Goal: Task Accomplishment & Management: Manage account settings

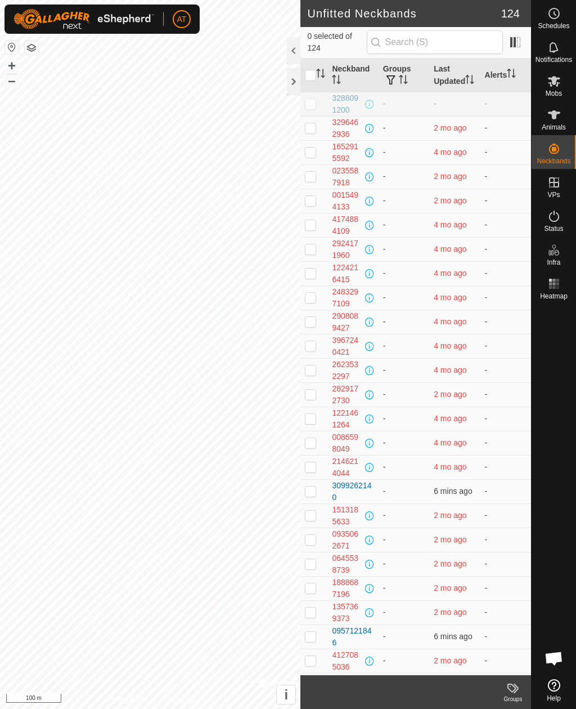
click at [309, 38] on span "0 selected of 124" at bounding box center [336, 42] width 59 height 24
click at [292, 49] on div at bounding box center [294, 50] width 14 height 27
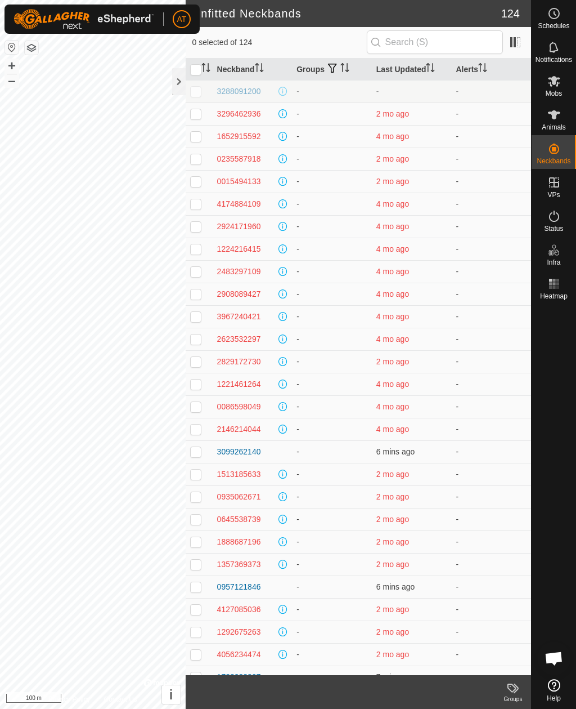
click at [182, 63] on div at bounding box center [179, 68] width 14 height 62
click at [183, 82] on div at bounding box center [179, 81] width 14 height 27
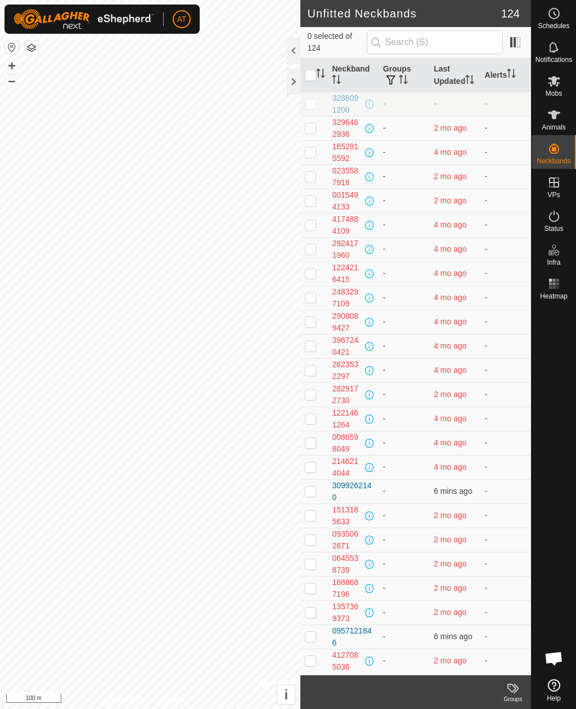
click at [289, 83] on div at bounding box center [294, 81] width 14 height 27
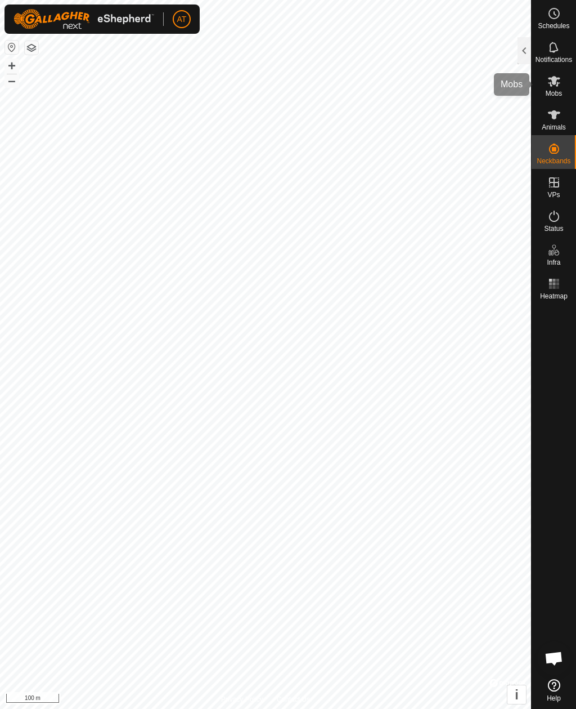
click at [555, 93] on span "Mobs" at bounding box center [554, 93] width 16 height 7
click at [523, 56] on div at bounding box center [525, 50] width 14 height 27
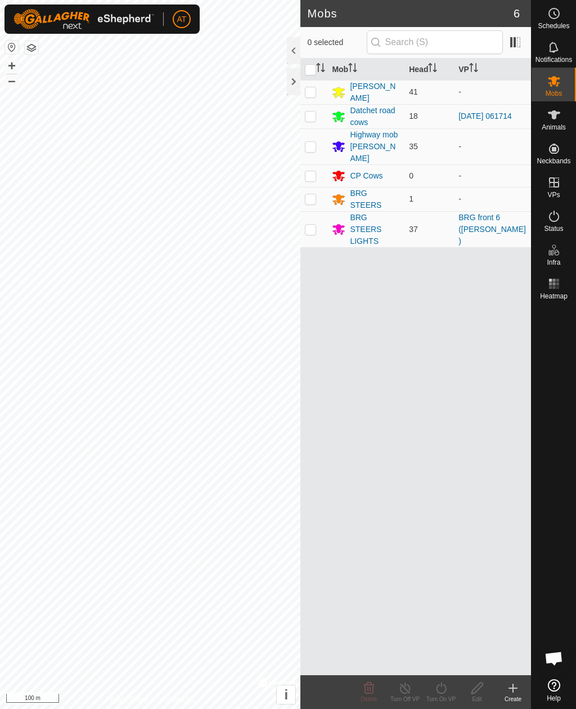
click at [317, 114] on td at bounding box center [314, 116] width 27 height 24
click at [316, 124] on td at bounding box center [314, 116] width 27 height 24
checkbox input "false"
click at [293, 78] on div at bounding box center [294, 81] width 14 height 27
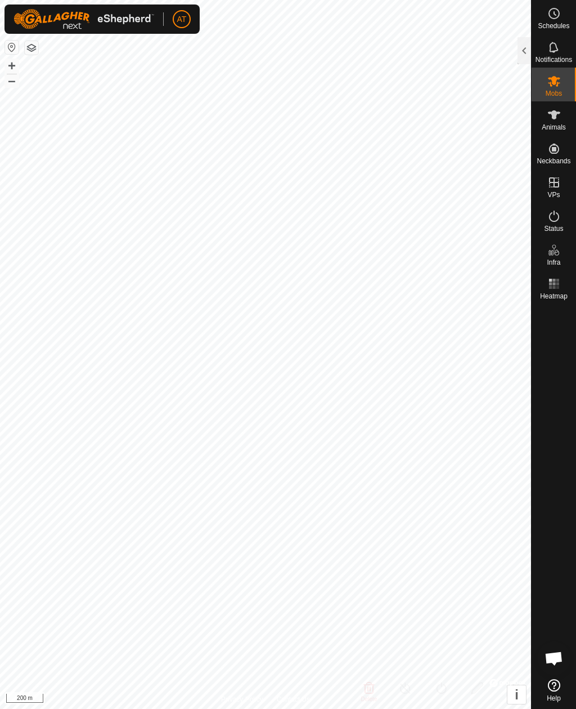
click at [526, 51] on div at bounding box center [525, 50] width 14 height 27
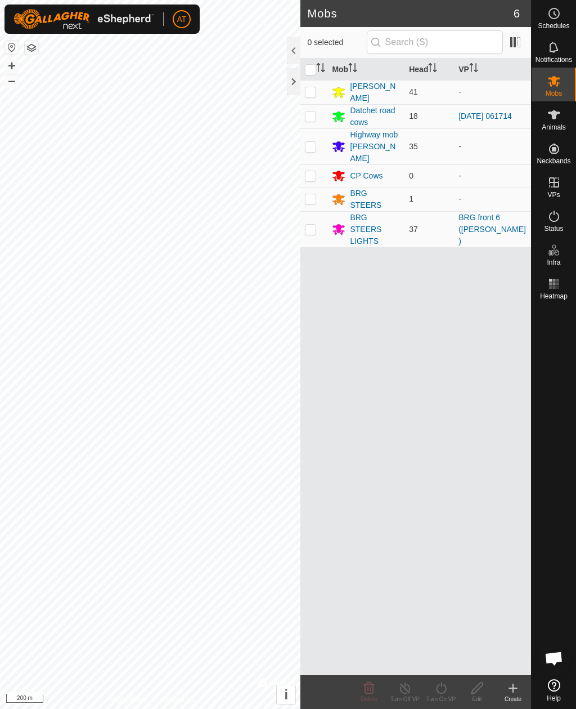
click at [312, 94] on p-checkbox at bounding box center [310, 91] width 11 height 9
checkbox input "true"
click at [511, 685] on icon at bounding box center [513, 688] width 14 height 14
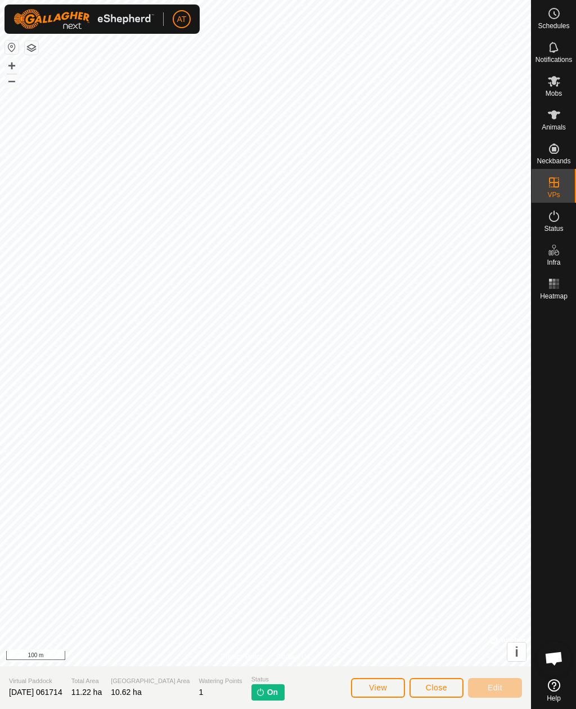
click at [431, 680] on button "Close" at bounding box center [437, 688] width 54 height 20
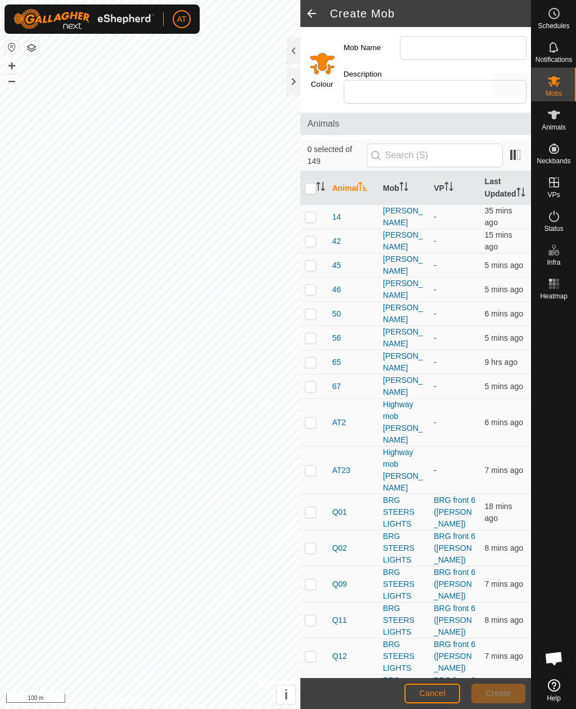
click at [555, 86] on icon at bounding box center [555, 81] width 14 height 14
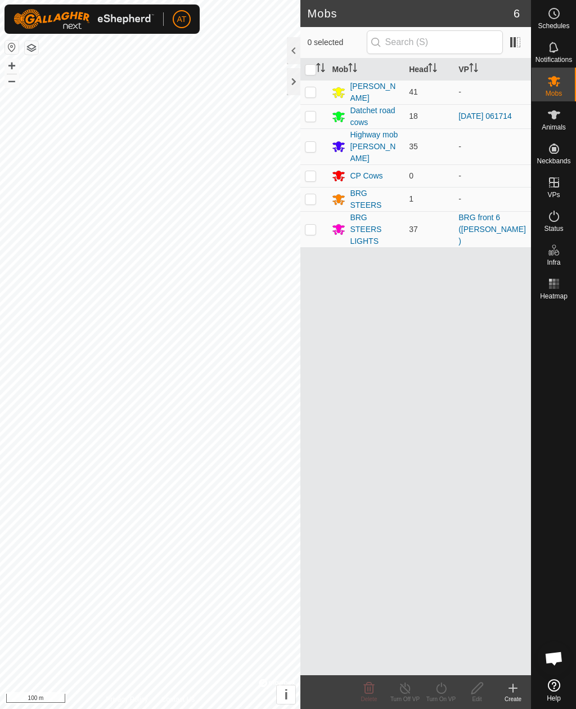
click at [310, 92] on p-checkbox at bounding box center [310, 91] width 11 height 9
checkbox input "true"
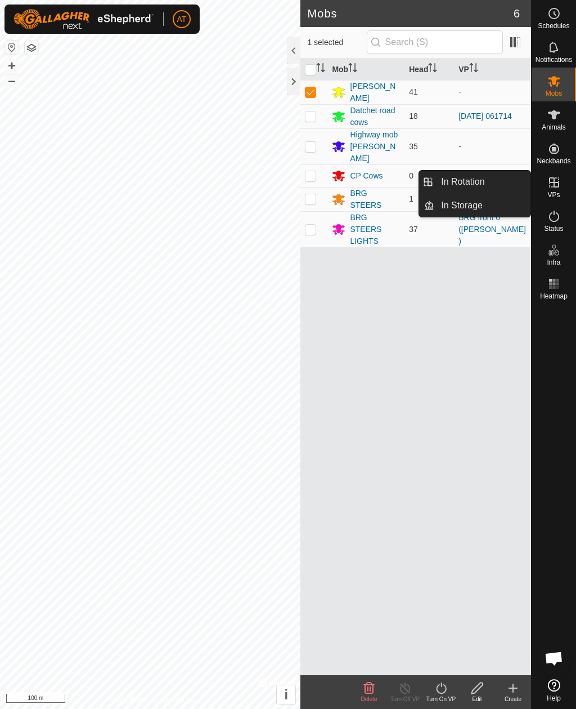
click at [476, 210] on span "In Storage" at bounding box center [462, 206] width 42 height 14
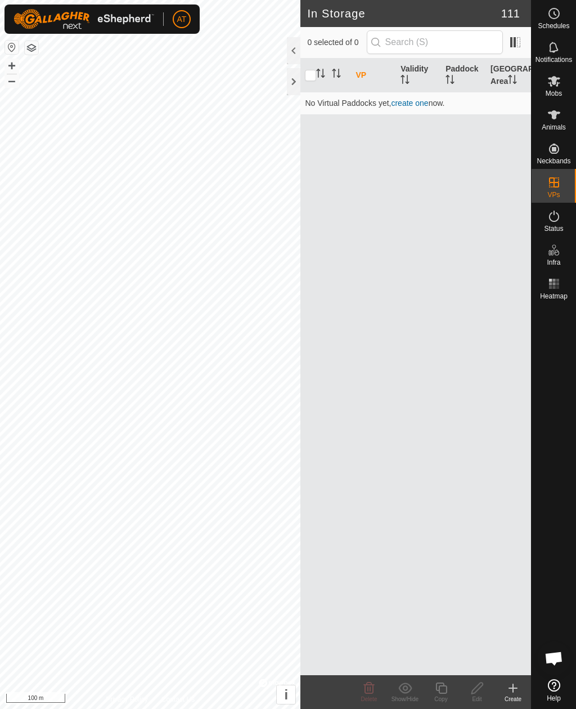
click at [519, 688] on icon at bounding box center [513, 688] width 14 height 14
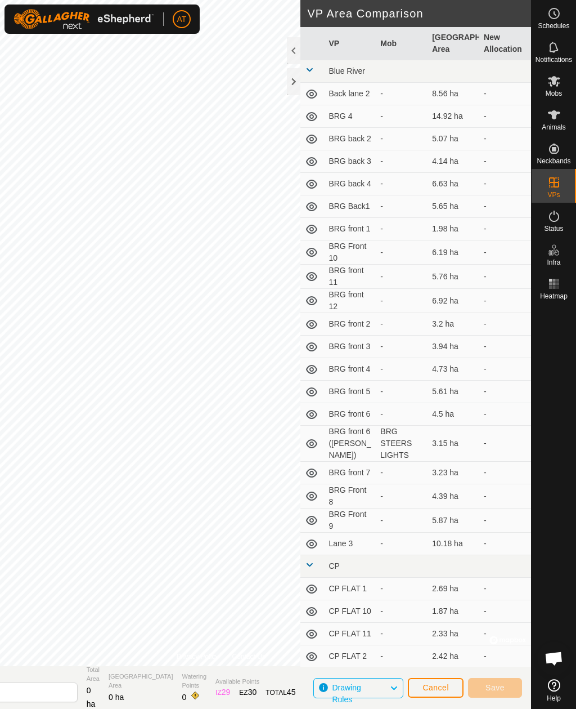
click at [445, 690] on span "Cancel" at bounding box center [436, 687] width 26 height 9
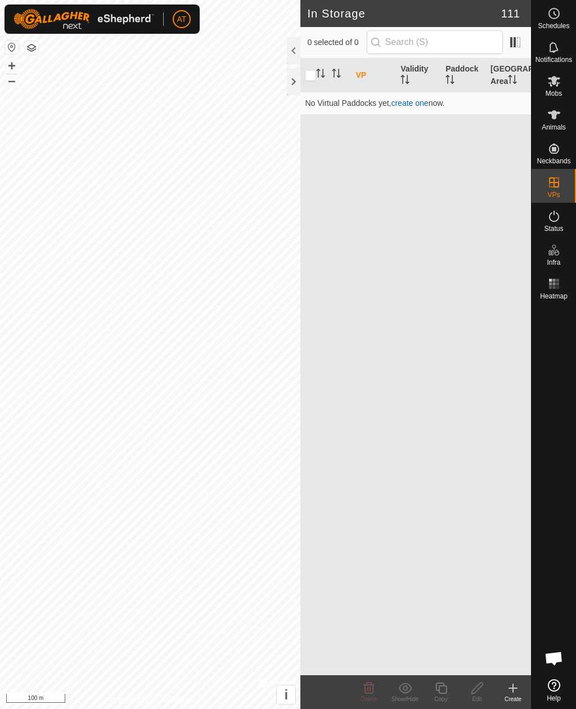
click at [517, 697] on div "Create" at bounding box center [513, 698] width 36 height 8
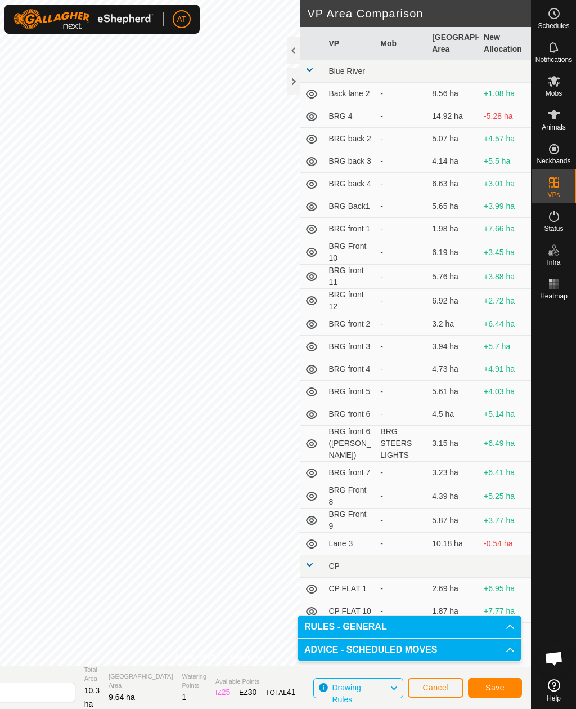
click at [506, 686] on button "Save" at bounding box center [495, 688] width 54 height 20
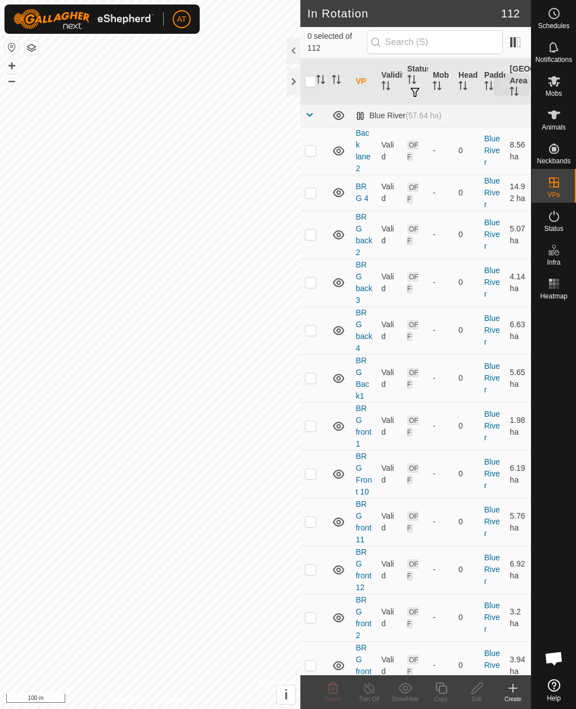
click at [552, 82] on icon at bounding box center [554, 81] width 12 height 11
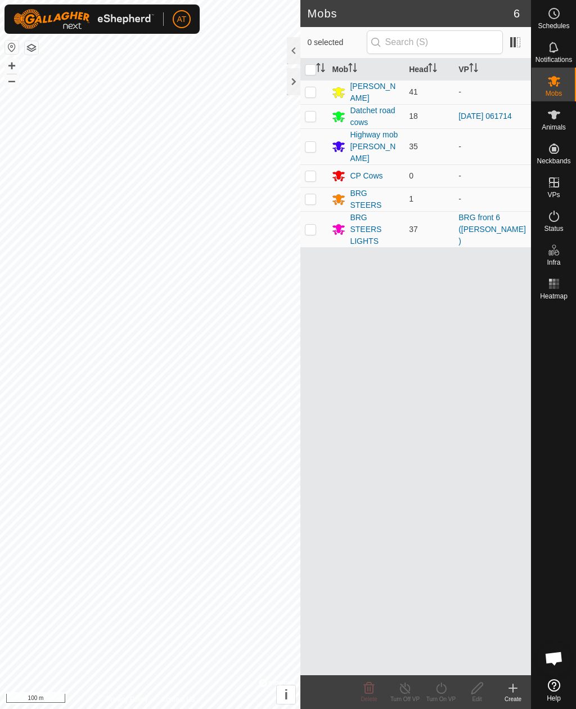
click at [313, 87] on p-checkbox at bounding box center [310, 91] width 11 height 9
checkbox input "true"
click at [444, 691] on icon at bounding box center [441, 688] width 14 height 14
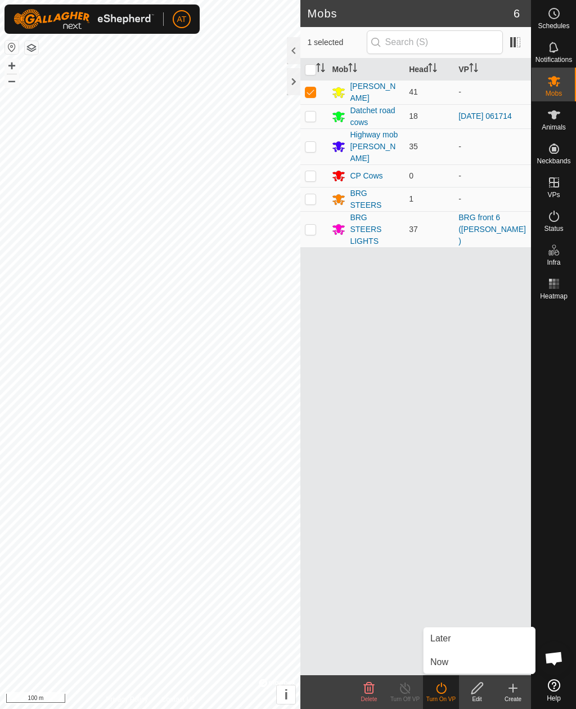
click at [443, 661] on span "Now" at bounding box center [440, 662] width 18 height 14
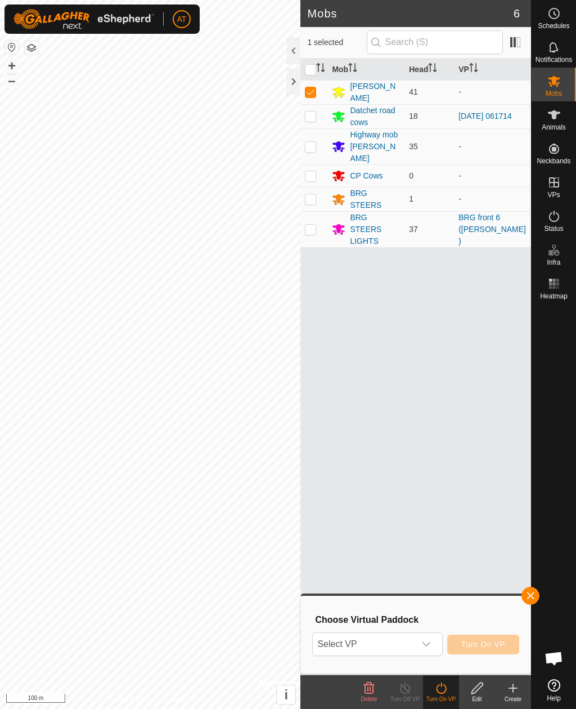
click at [395, 639] on span "Select VP" at bounding box center [364, 644] width 102 height 23
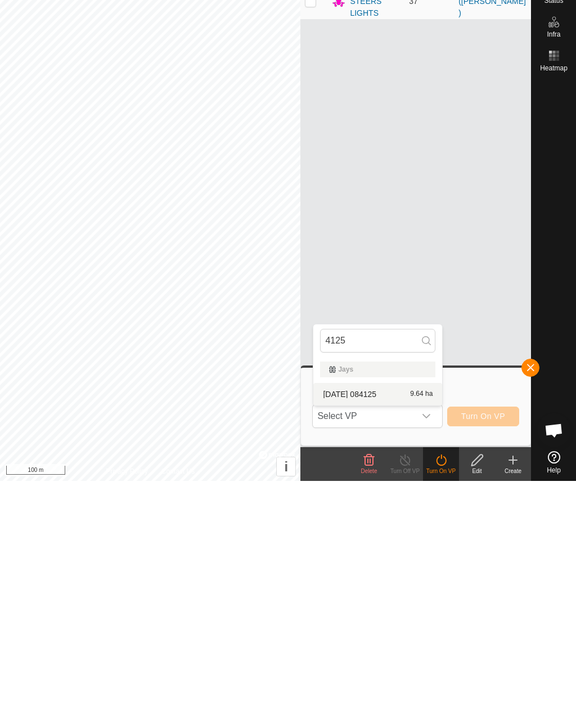
type input "4125"
click at [376, 618] on span "[DATE] 084125" at bounding box center [349, 622] width 53 height 8
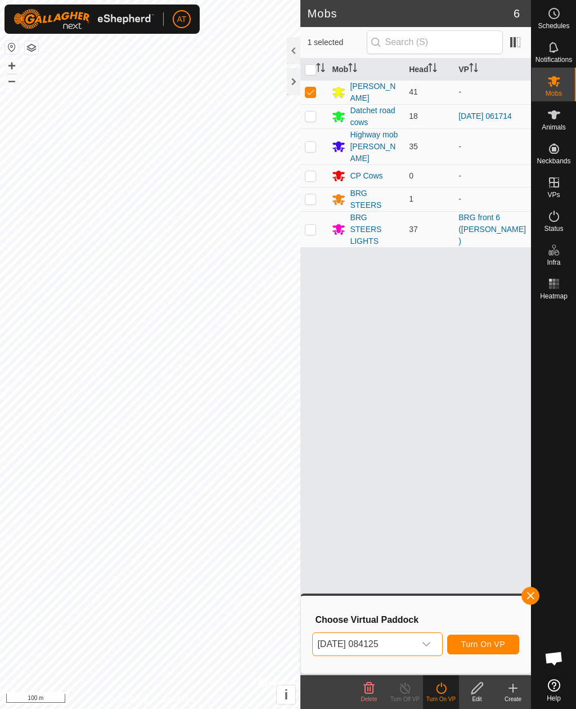
click at [485, 641] on span "Turn On VP" at bounding box center [483, 643] width 44 height 9
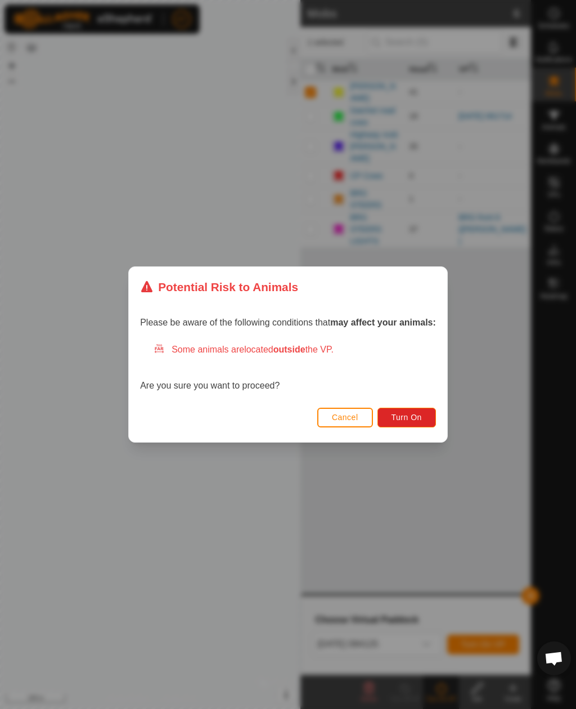
click at [414, 409] on button "Turn On" at bounding box center [407, 417] width 59 height 20
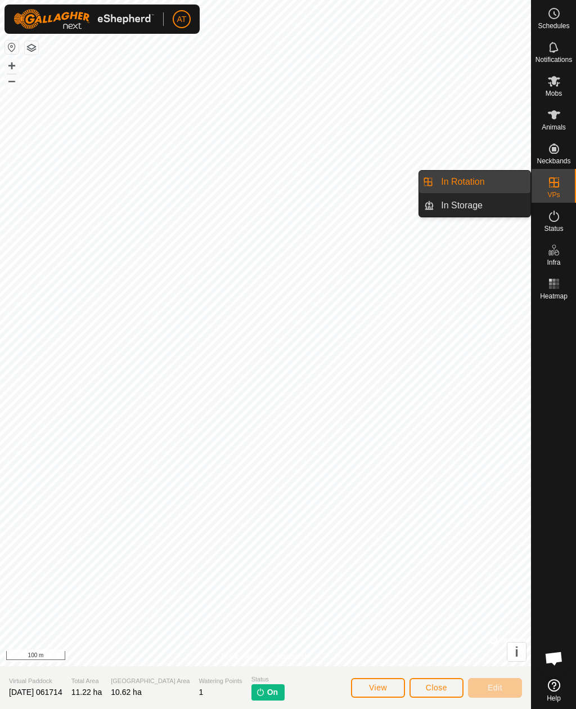
click at [497, 204] on link "In Storage" at bounding box center [482, 205] width 96 height 23
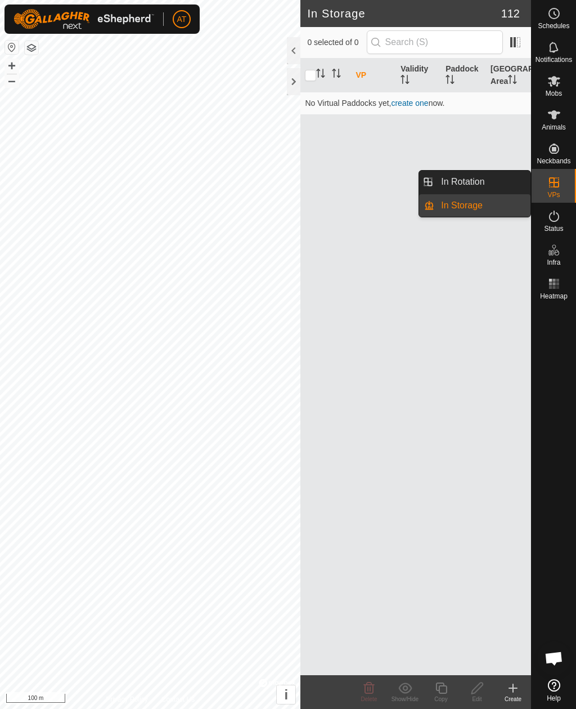
click at [481, 180] on span "In Rotation" at bounding box center [462, 182] width 43 height 14
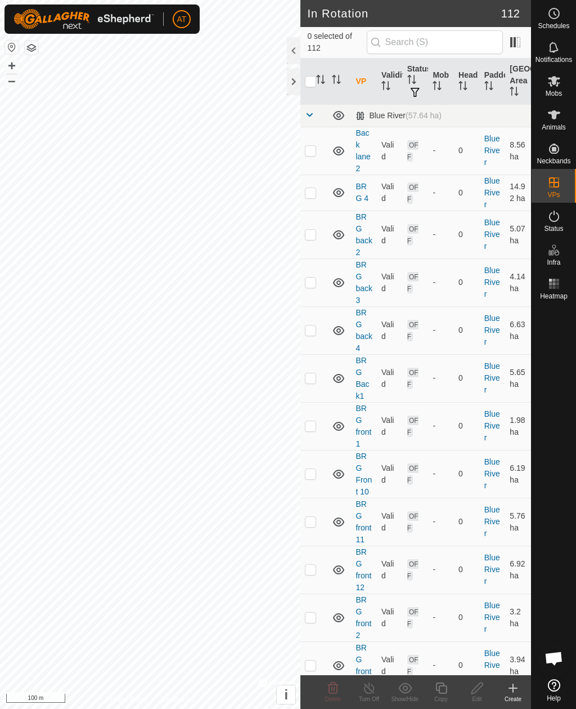
click at [472, 183] on td "0" at bounding box center [467, 192] width 26 height 36
click at [557, 77] on icon at bounding box center [555, 81] width 14 height 14
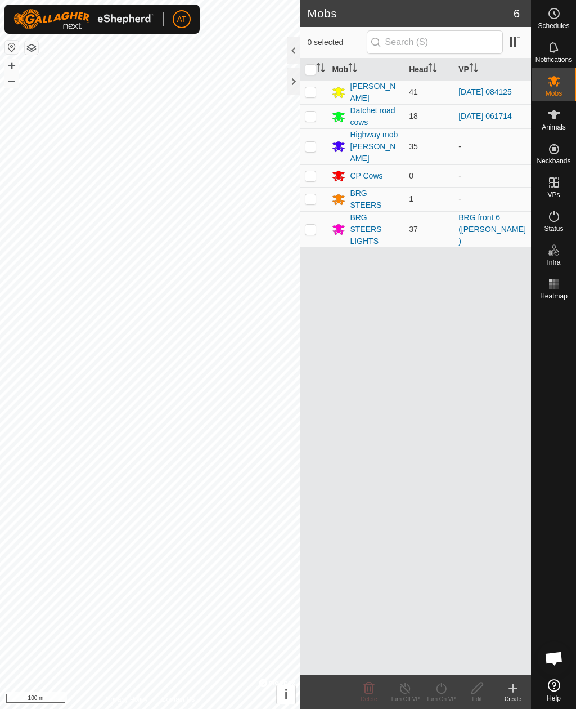
click at [311, 87] on p-checkbox at bounding box center [310, 91] width 11 height 9
checkbox input "true"
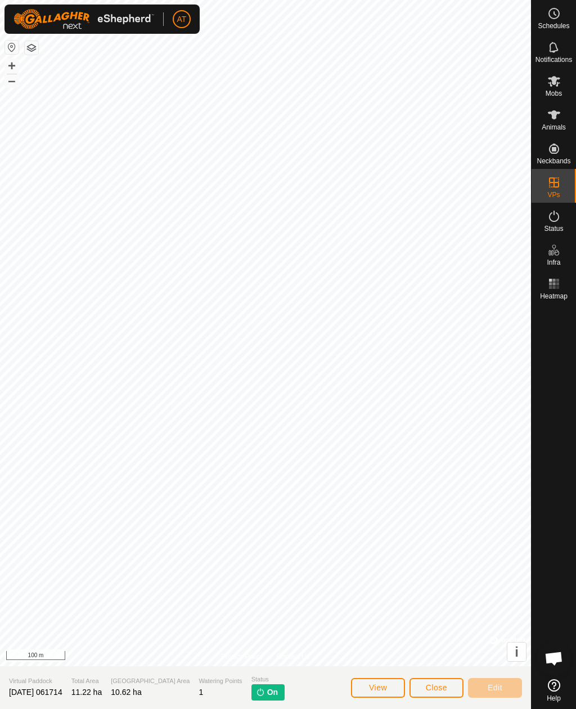
click at [252, 684] on p-tag "On" at bounding box center [268, 692] width 33 height 16
click at [559, 216] on icon at bounding box center [554, 215] width 10 height 11
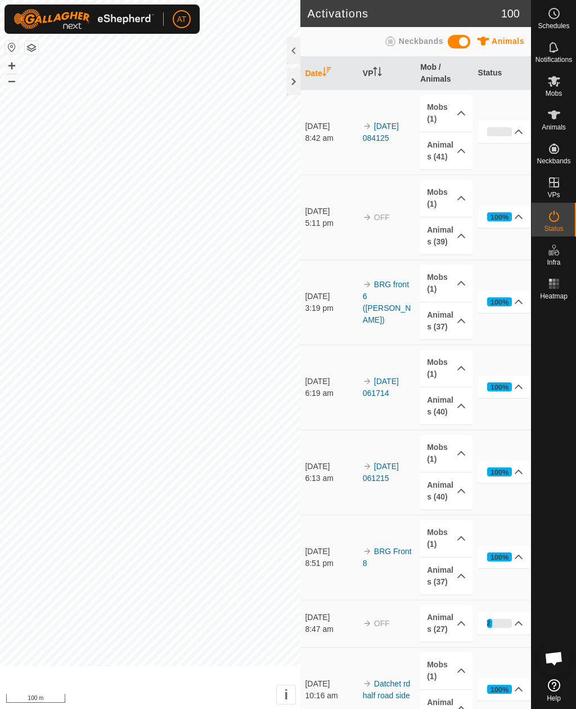
click at [554, 223] on es-activation-svg-icon at bounding box center [554, 216] width 20 height 18
click at [288, 42] on div at bounding box center [294, 50] width 14 height 27
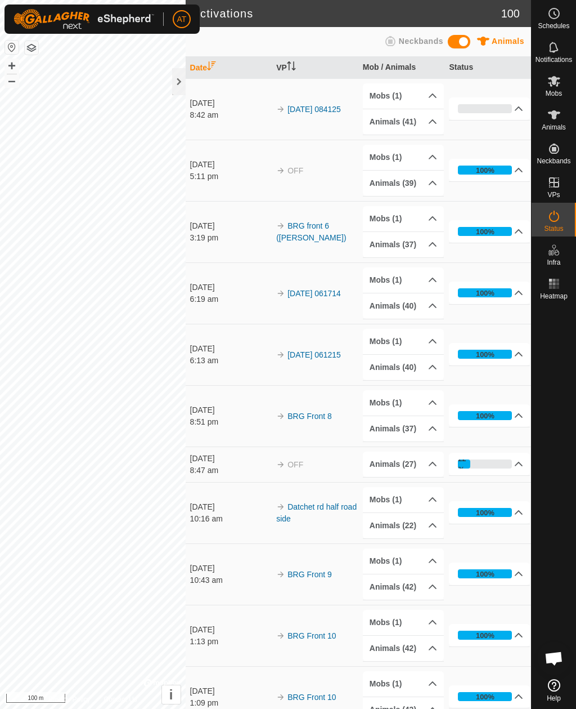
click at [179, 76] on div at bounding box center [179, 81] width 14 height 27
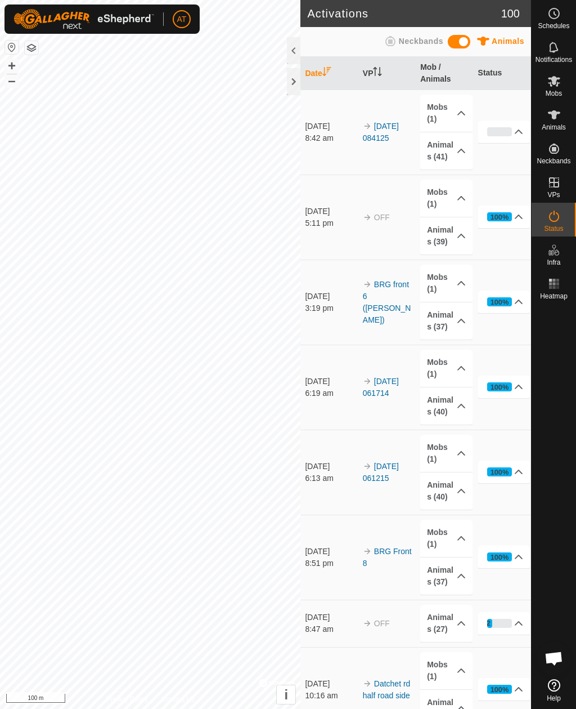
click at [294, 68] on div at bounding box center [294, 81] width 14 height 27
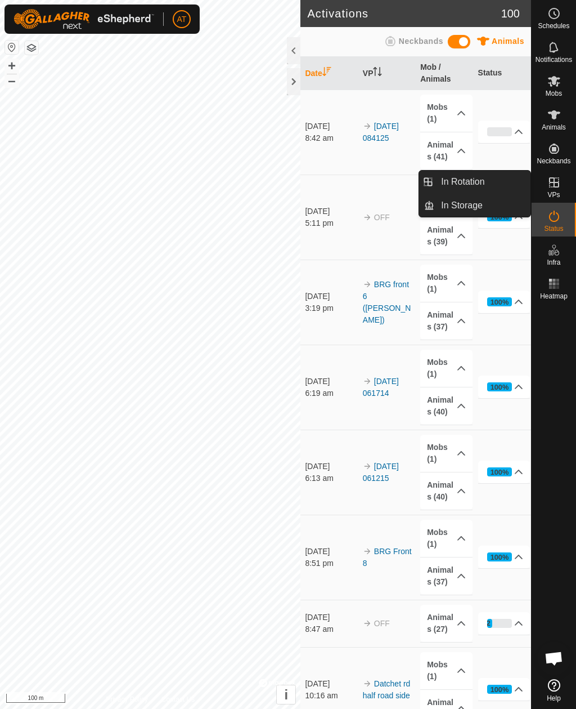
click at [474, 209] on span "In Storage" at bounding box center [462, 206] width 42 height 14
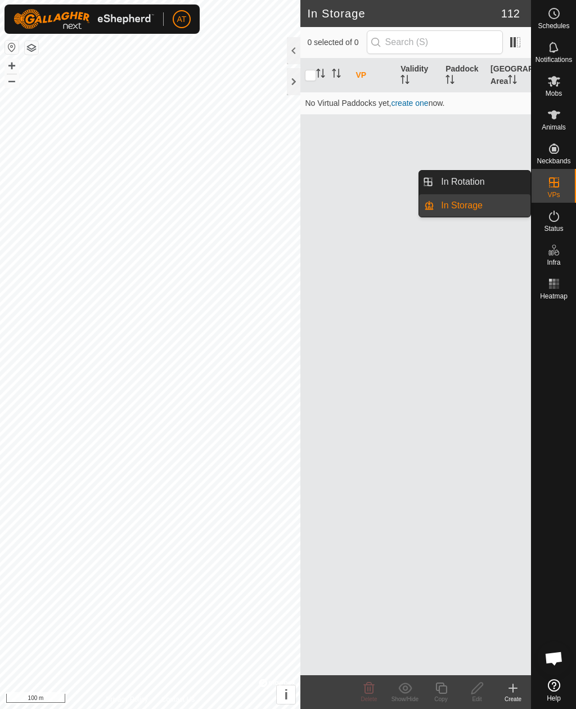
click at [498, 180] on link "In Rotation" at bounding box center [482, 182] width 96 height 23
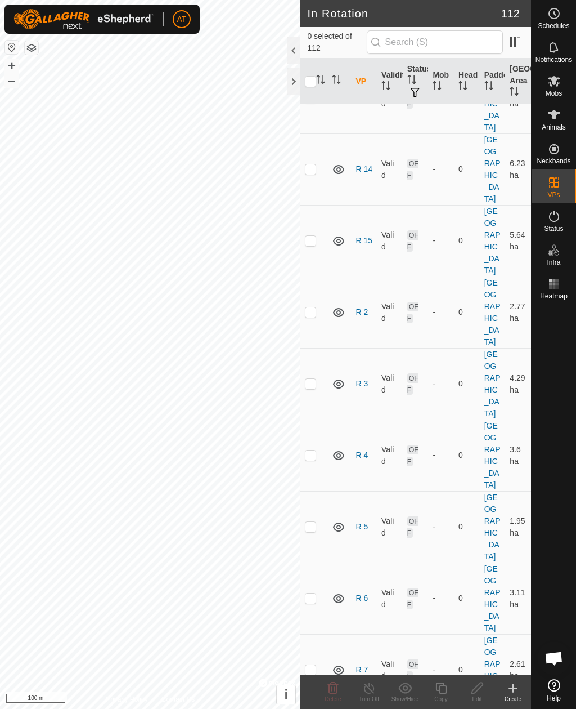
scroll to position [3833, 0]
checkbox input "true"
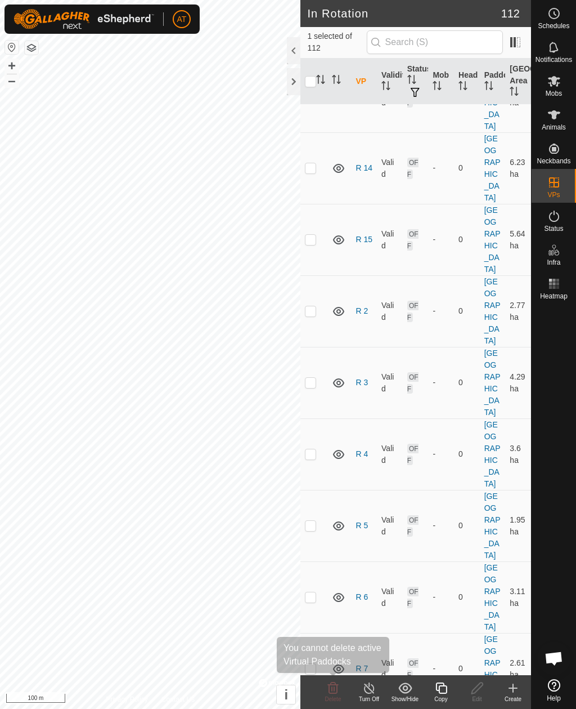
click at [337, 680] on div "Delete" at bounding box center [333, 692] width 36 height 34
click at [335, 683] on icon at bounding box center [333, 686] width 11 height 11
click at [333, 690] on icon at bounding box center [333, 688] width 14 height 14
click at [370, 688] on line at bounding box center [369, 688] width 9 height 9
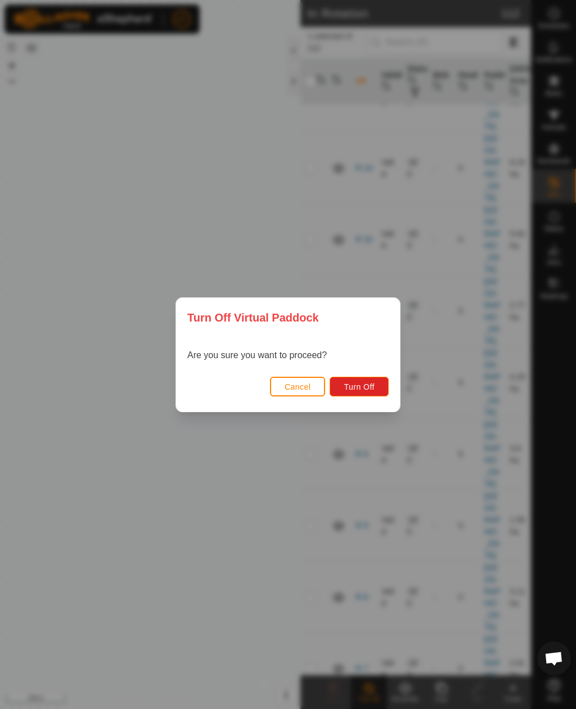
click at [298, 379] on button "Cancel" at bounding box center [298, 386] width 56 height 20
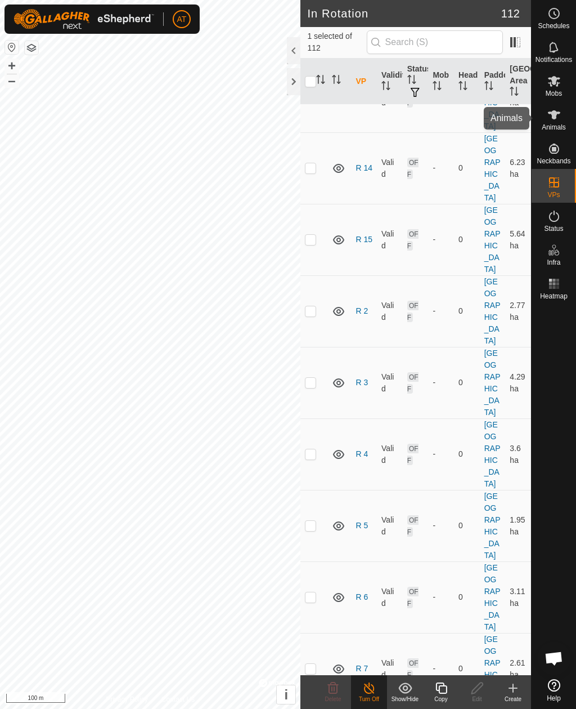
click at [555, 111] on icon at bounding box center [554, 114] width 12 height 9
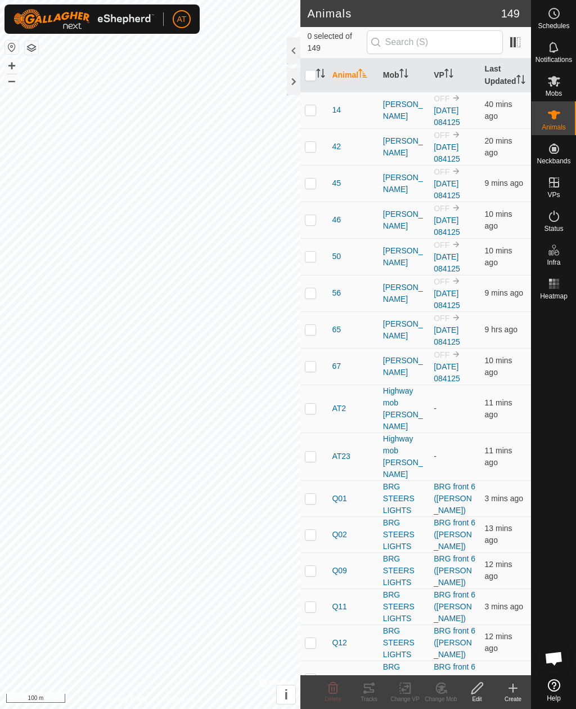
click at [555, 126] on span "Animals" at bounding box center [554, 127] width 24 height 7
click at [553, 88] on es-mob-svg-icon at bounding box center [554, 81] width 20 height 18
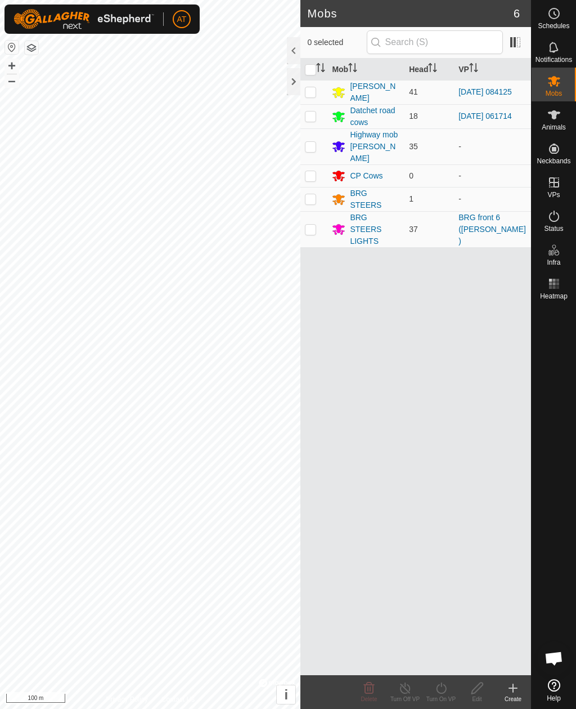
click at [311, 92] on p-checkbox at bounding box center [310, 91] width 11 height 9
checkbox input "true"
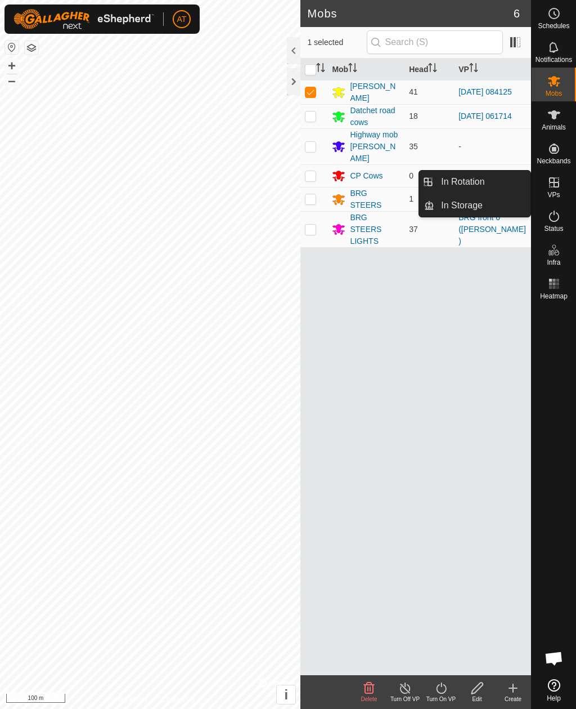
click at [495, 178] on link "In Rotation" at bounding box center [482, 182] width 96 height 23
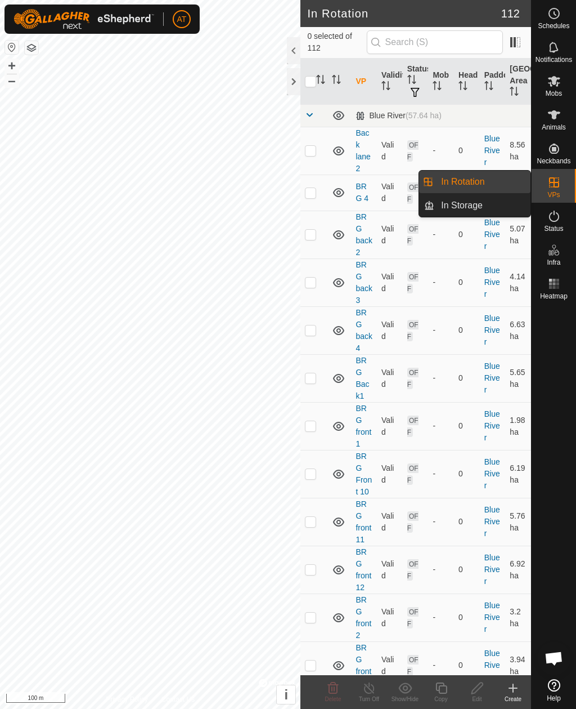
click at [501, 208] on link "In Storage" at bounding box center [482, 205] width 96 height 23
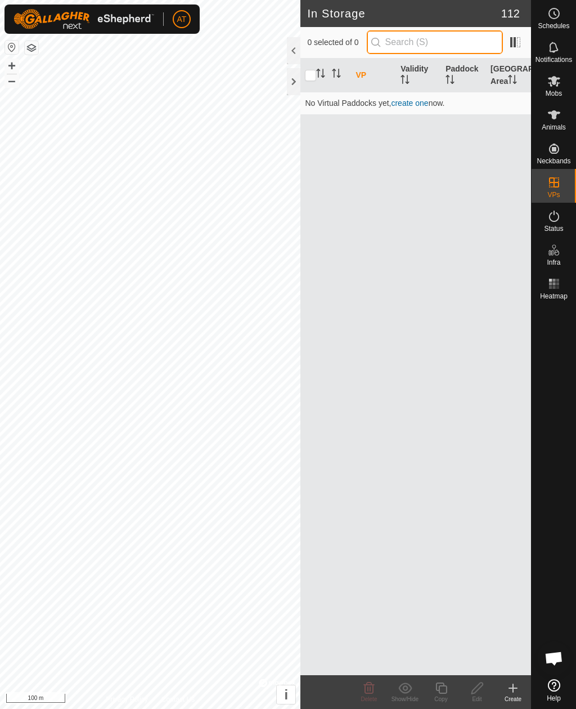
click at [459, 45] on input "text" at bounding box center [435, 42] width 136 height 24
type input "1714"
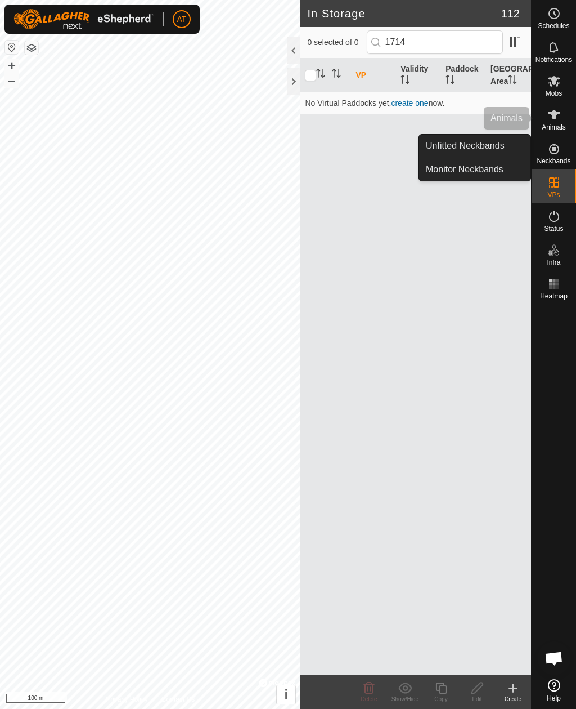
click at [554, 112] on icon at bounding box center [554, 114] width 12 height 9
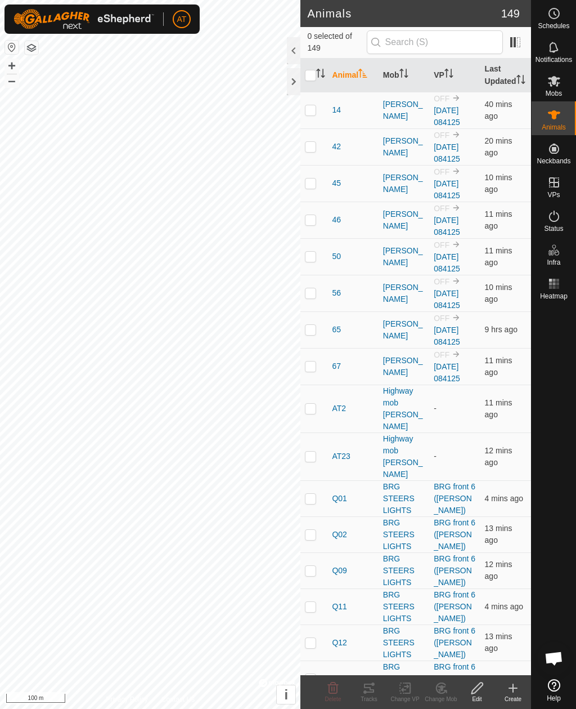
click at [289, 73] on div at bounding box center [294, 81] width 14 height 27
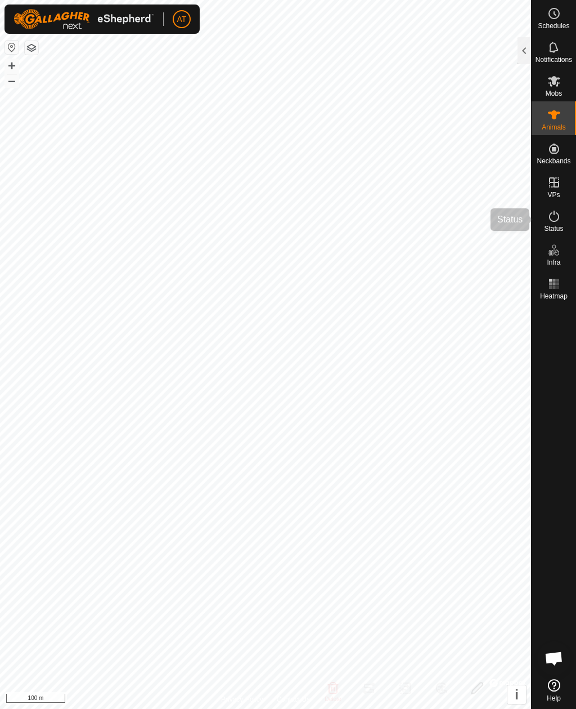
click at [558, 222] on icon at bounding box center [555, 216] width 14 height 14
click at [556, 225] on span "Status" at bounding box center [553, 228] width 19 height 7
click at [557, 222] on icon at bounding box center [555, 216] width 14 height 14
click at [558, 220] on icon at bounding box center [554, 215] width 10 height 11
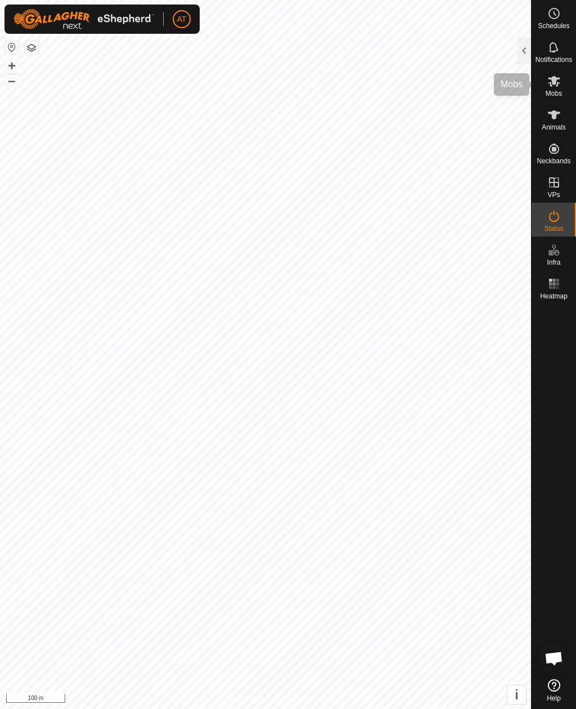
click at [554, 82] on icon at bounding box center [554, 81] width 12 height 11
click at [555, 90] on span "Mobs" at bounding box center [554, 93] width 16 height 7
click at [518, 53] on div at bounding box center [525, 50] width 14 height 27
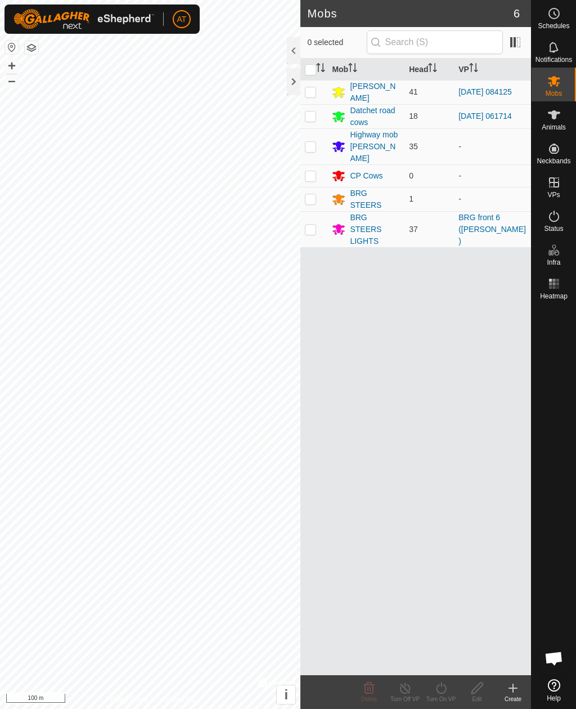
click at [313, 91] on p-checkbox at bounding box center [310, 91] width 11 height 9
checkbox input "true"
click at [558, 125] on span "Animals" at bounding box center [554, 127] width 24 height 7
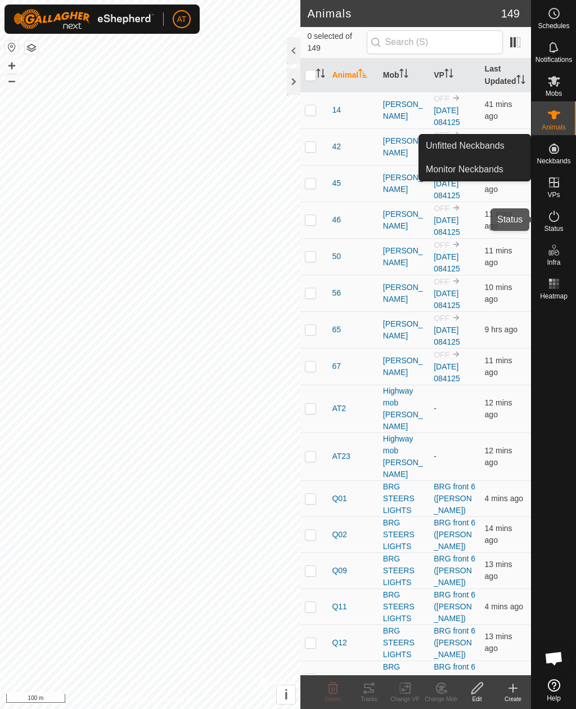
click at [561, 209] on es-activation-svg-icon at bounding box center [554, 216] width 20 height 18
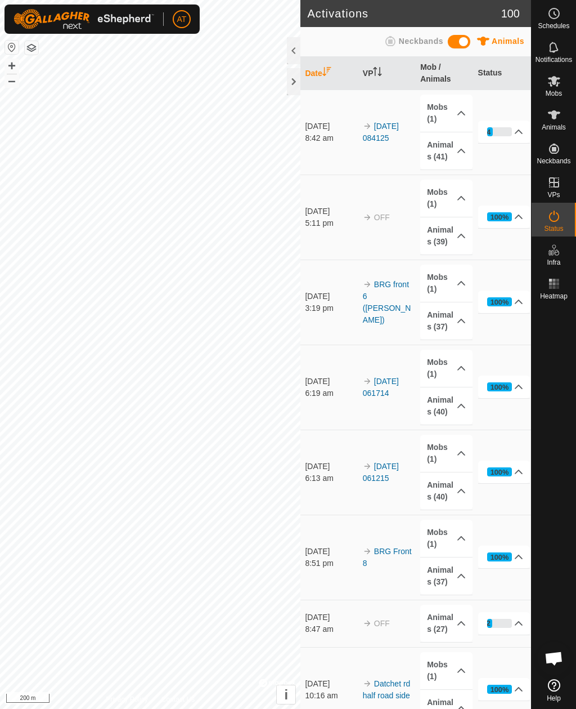
click at [289, 77] on div at bounding box center [294, 81] width 14 height 27
